Goal: Navigation & Orientation: Find specific page/section

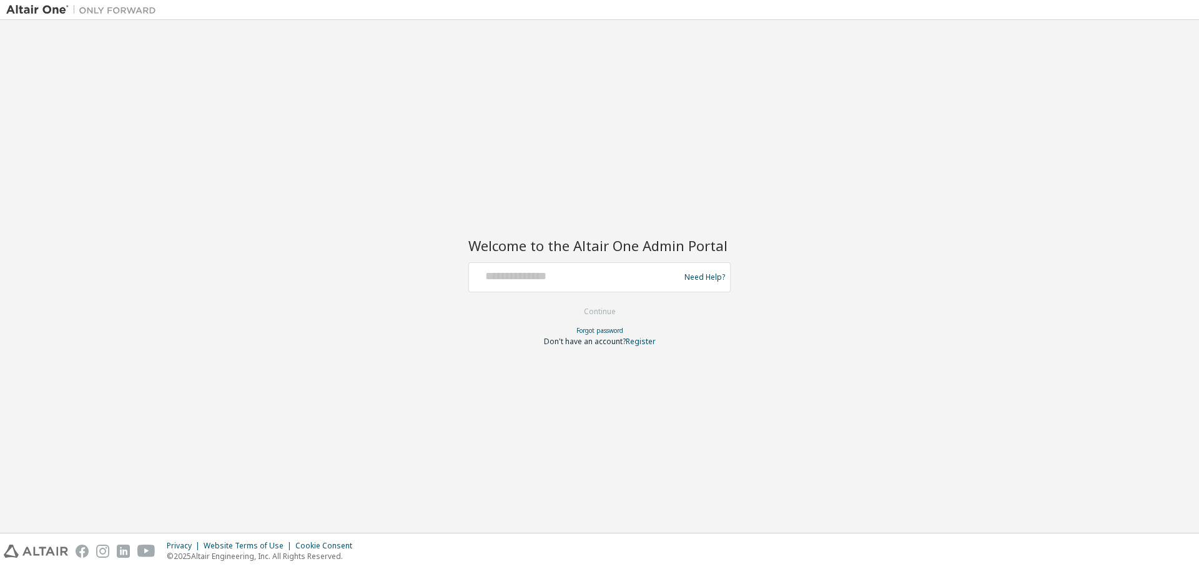
drag, startPoint x: 880, startPoint y: 104, endPoint x: 718, endPoint y: 16, distance: 183.9
click at [880, 104] on div "Welcome to the Altair One Admin Portal Need Help? Please make sure that you pro…" at bounding box center [599, 276] width 1187 height 500
click at [492, 285] on div at bounding box center [576, 278] width 204 height 24
click at [514, 283] on input "text" at bounding box center [576, 275] width 204 height 18
type input "**********"
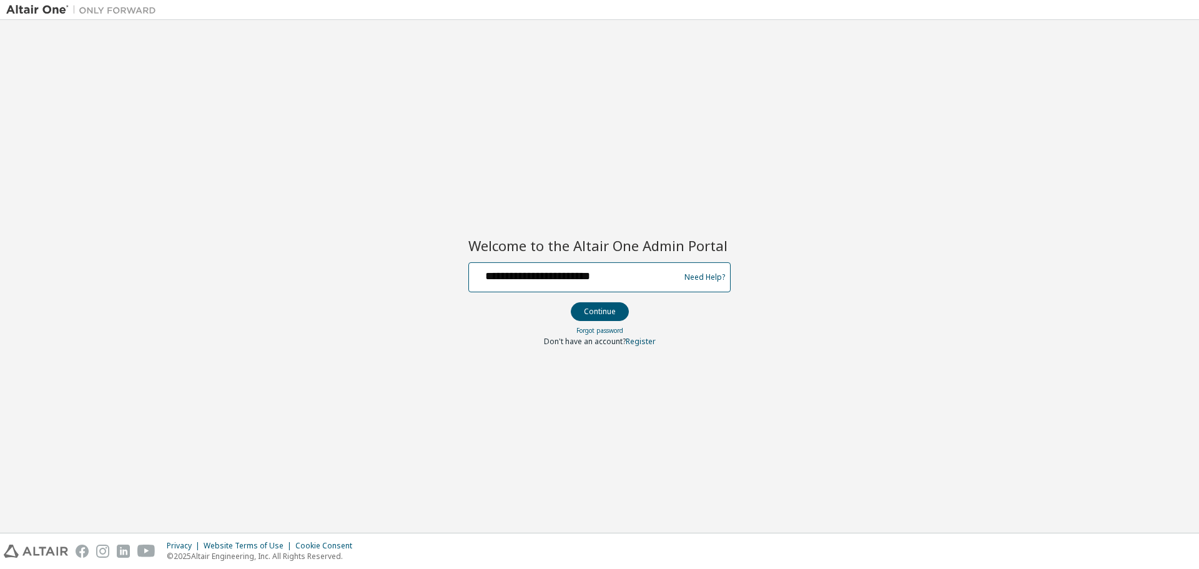
click at [571, 302] on button "Continue" at bounding box center [600, 311] width 58 height 19
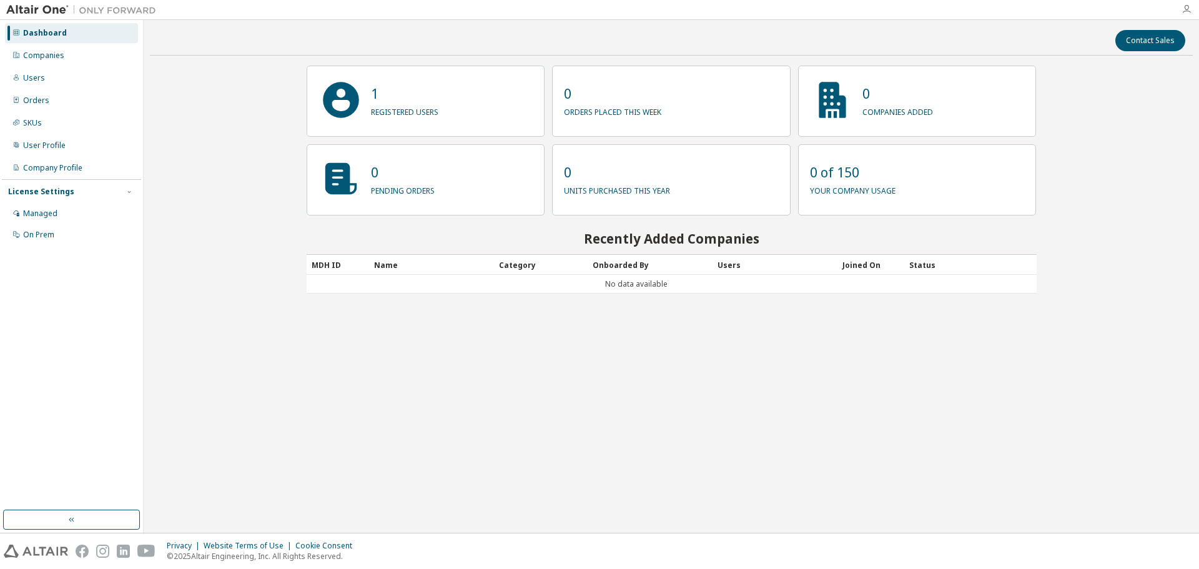
click at [1188, 6] on icon "button" at bounding box center [1187, 9] width 10 height 10
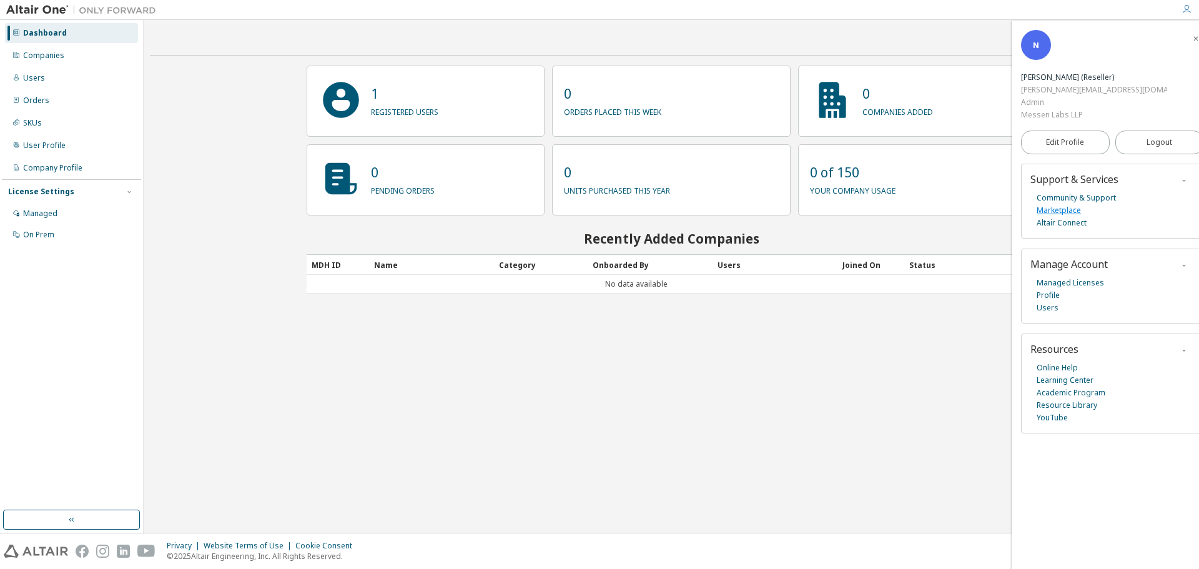
click at [1075, 204] on link "Marketplace" at bounding box center [1059, 210] width 44 height 12
click at [1190, 40] on span "button" at bounding box center [1196, 38] width 12 height 20
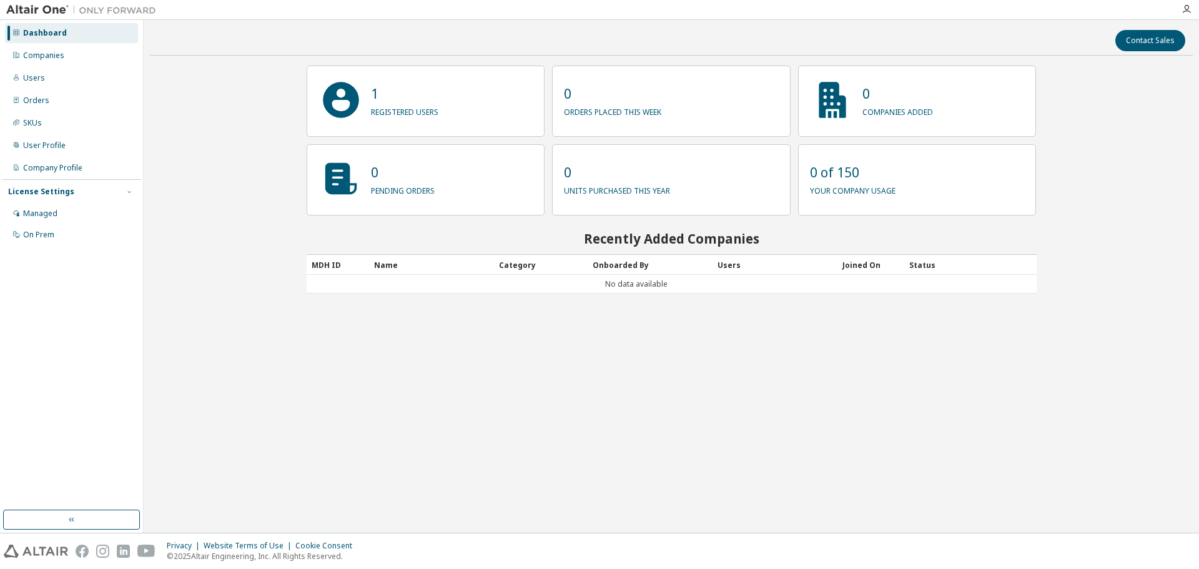
click at [1188, 5] on icon "button" at bounding box center [1187, 9] width 10 height 10
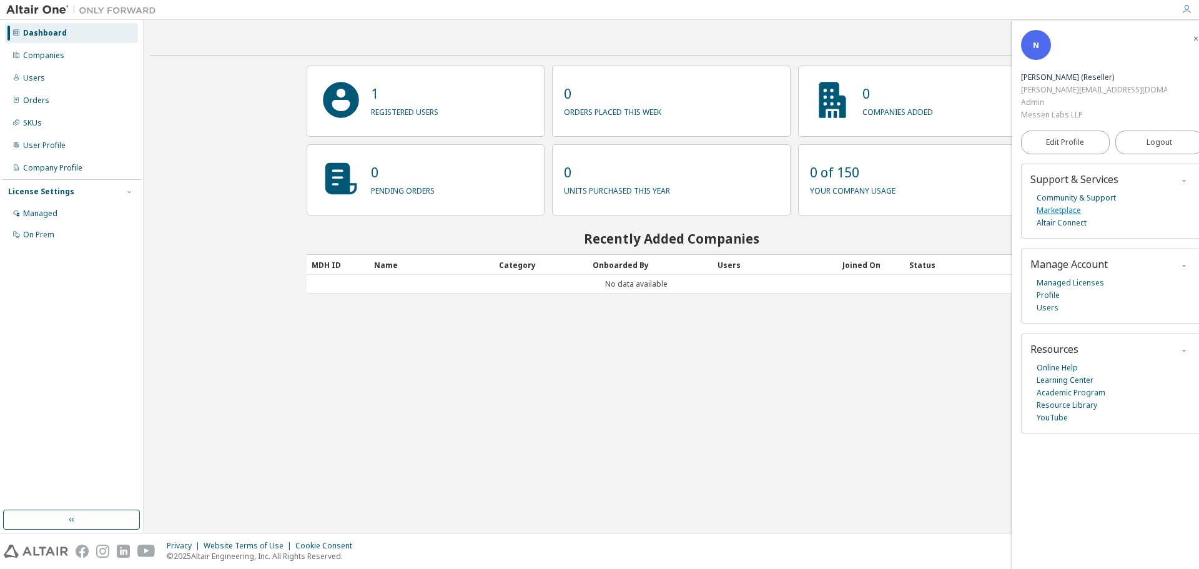
click at [1059, 204] on link "Marketplace" at bounding box center [1059, 210] width 44 height 12
